Goal: Task Accomplishment & Management: Manage account settings

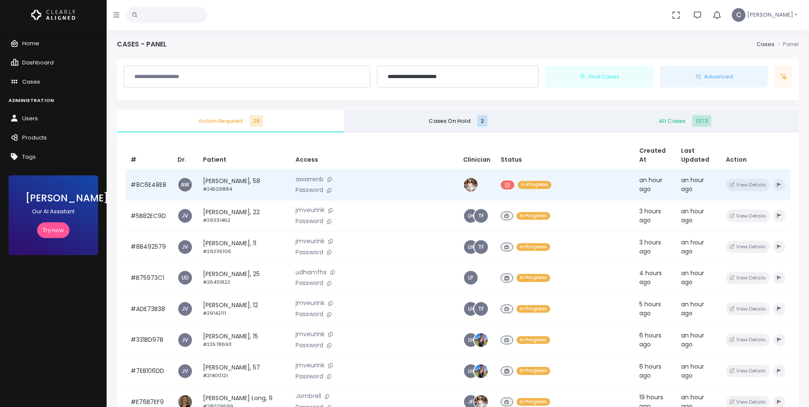
scroll to position [29, 0]
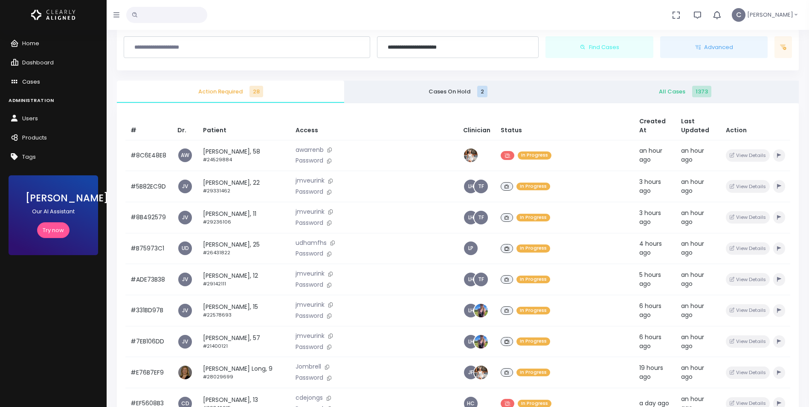
click at [26, 83] on span "Cases" at bounding box center [31, 82] width 18 height 8
click at [28, 82] on span "Cases" at bounding box center [31, 82] width 18 height 8
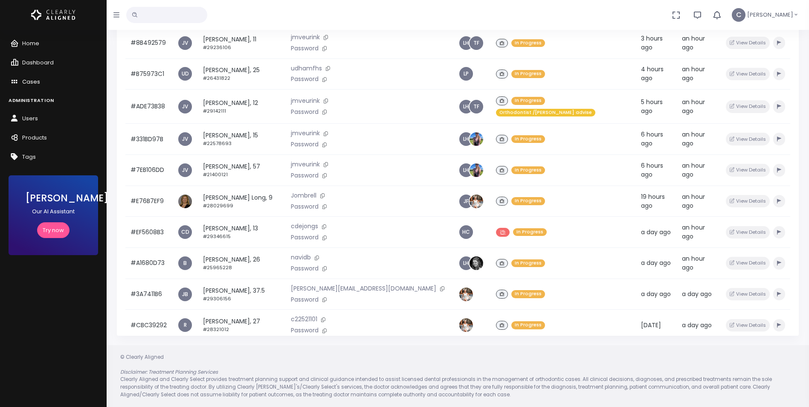
click at [33, 79] on span "Cases" at bounding box center [31, 82] width 18 height 8
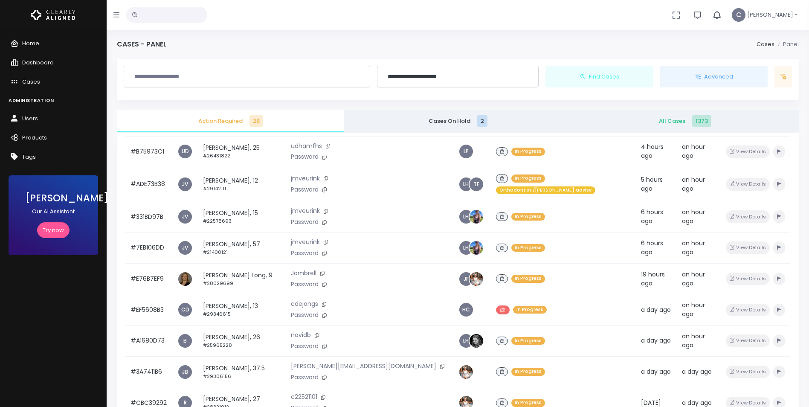
scroll to position [128, 0]
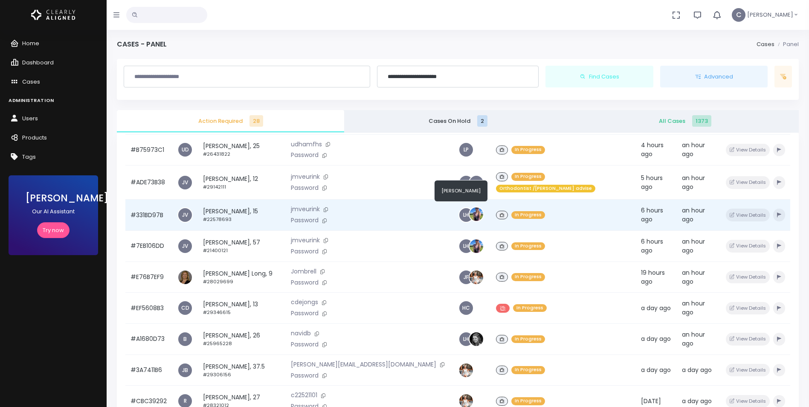
click at [470, 212] on img at bounding box center [477, 214] width 14 height 14
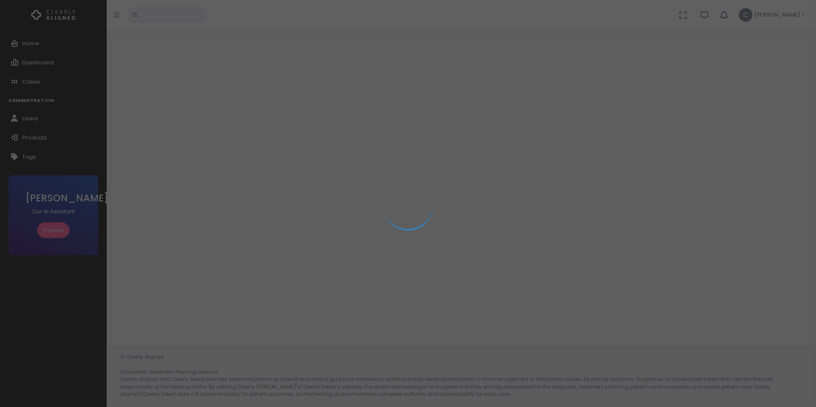
select select "**********"
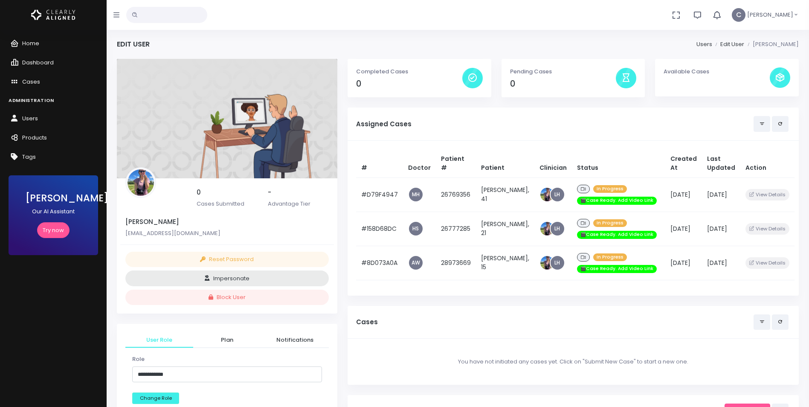
click at [187, 18] on input "text" at bounding box center [166, 15] width 81 height 16
click at [29, 38] on link "Home" at bounding box center [53, 43] width 107 height 19
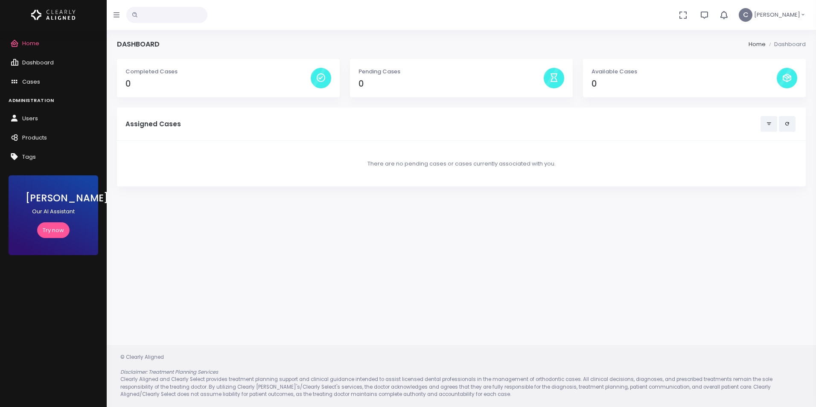
click at [169, 17] on input "text" at bounding box center [166, 15] width 81 height 16
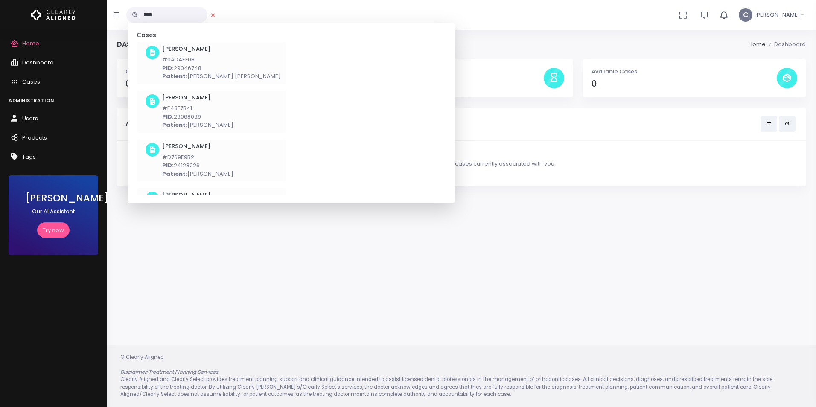
type input "****"
click at [217, 69] on p "PID: 29046748" at bounding box center [221, 68] width 119 height 9
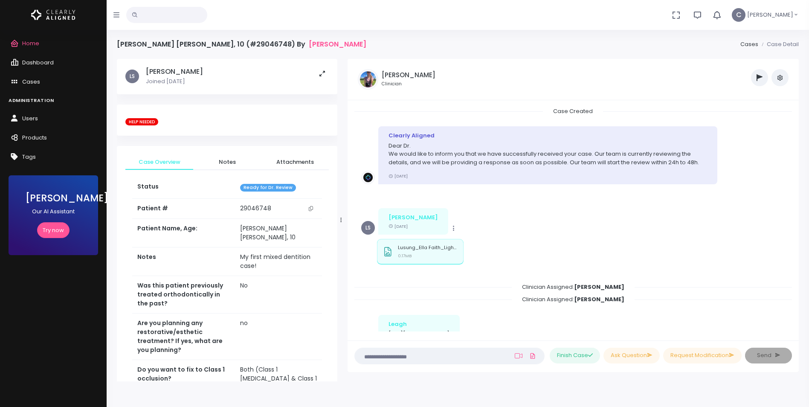
scroll to position [280, 0]
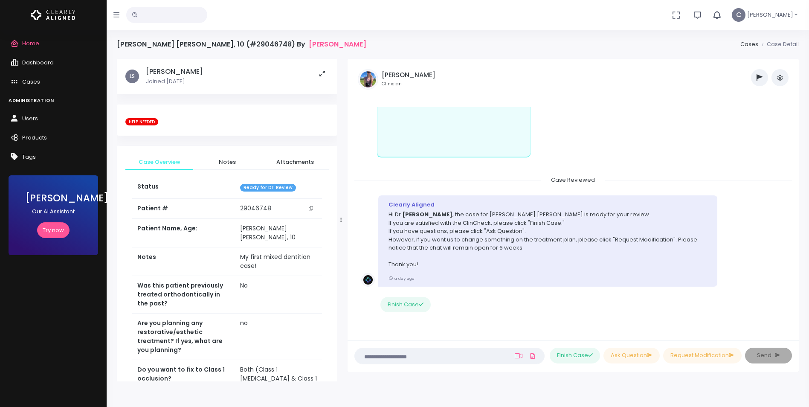
click at [782, 79] on icon "button" at bounding box center [780, 77] width 7 height 7
click at [744, 124] on link "Assign Clinician" at bounding box center [743, 122] width 90 height 13
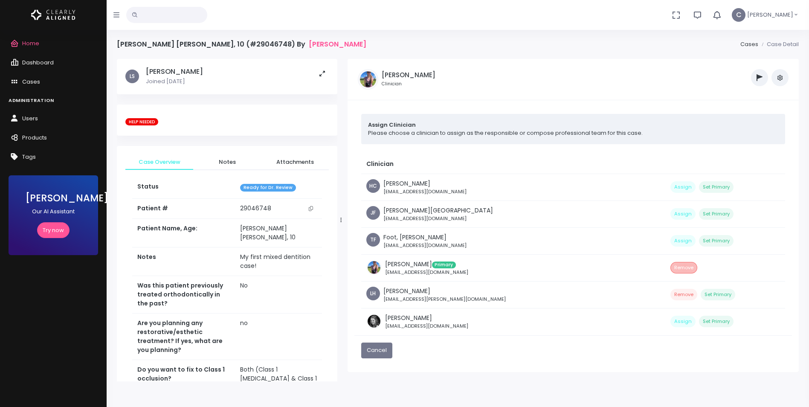
click at [671, 265] on button "Remove" at bounding box center [684, 268] width 27 height 12
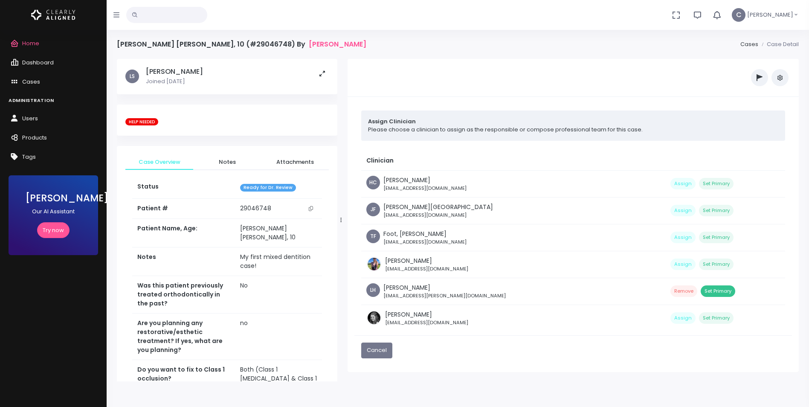
click at [701, 288] on button "Set Primary" at bounding box center [718, 291] width 35 height 12
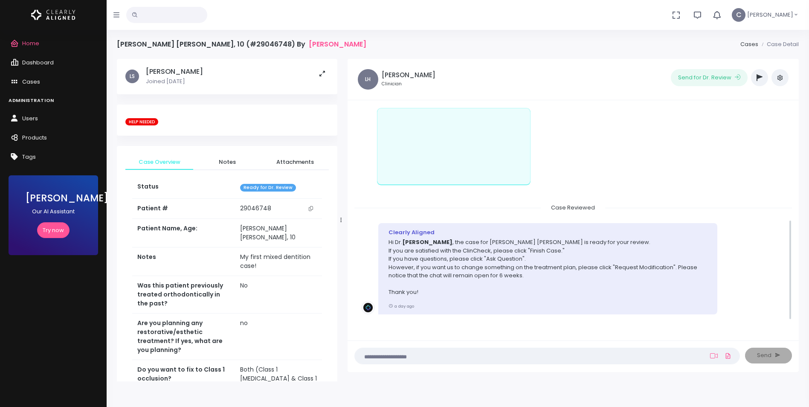
scroll to position [278, 0]
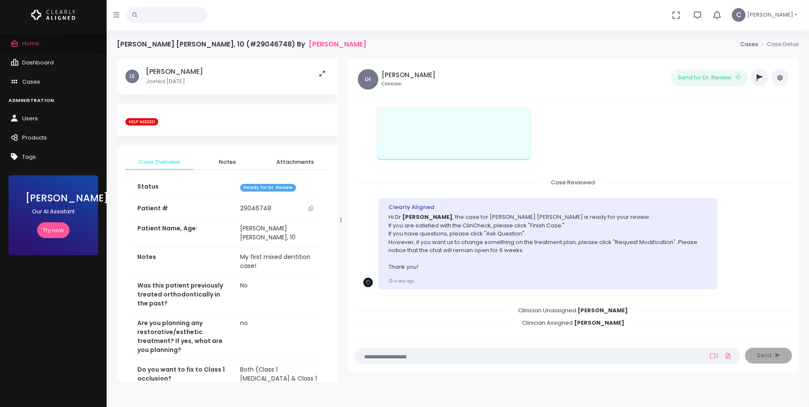
click at [28, 45] on span "Home" at bounding box center [30, 43] width 17 height 8
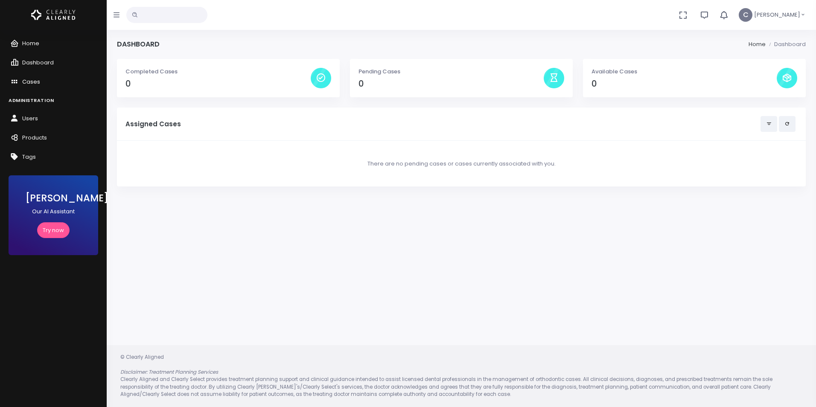
click at [34, 82] on span "Cases" at bounding box center [31, 82] width 18 height 8
